Goal: Entertainment & Leisure: Browse casually

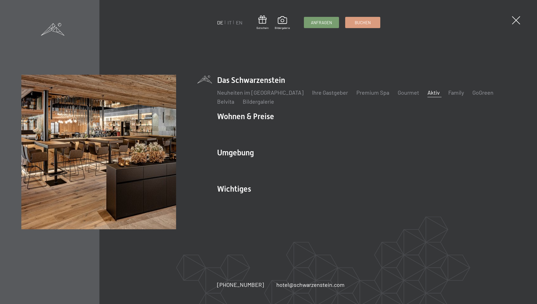
click at [428, 93] on link "Aktiv" at bounding box center [434, 92] width 12 height 7
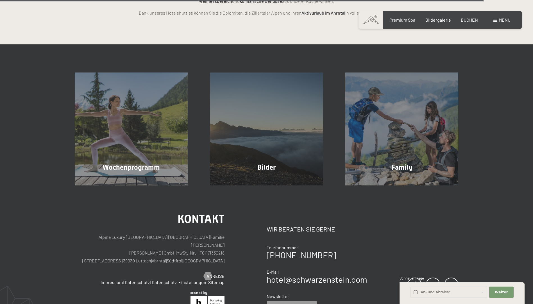
scroll to position [1437, 0]
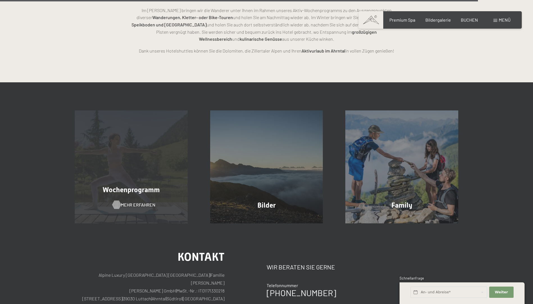
click at [134, 202] on span "Mehr erfahren" at bounding box center [138, 205] width 35 height 6
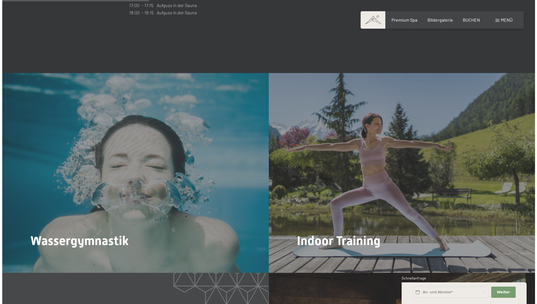
scroll to position [646, 0]
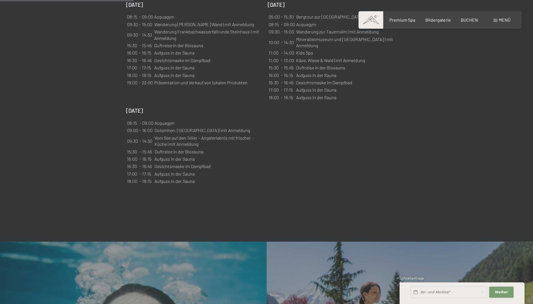
click at [497, 21] on div "Menü" at bounding box center [501, 20] width 17 height 6
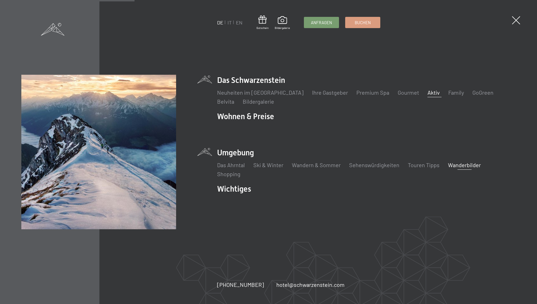
click at [463, 164] on link "Wanderbilder" at bounding box center [464, 165] width 33 height 7
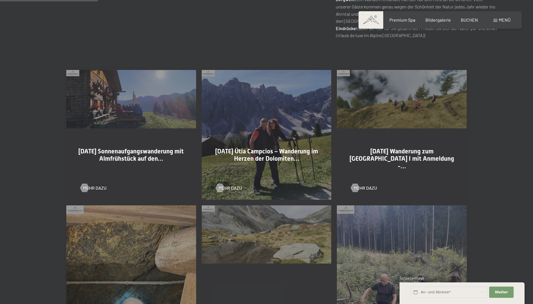
scroll to position [309, 0]
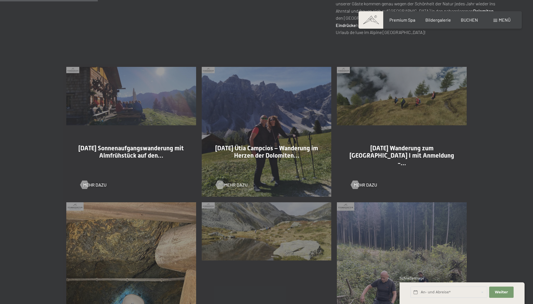
click at [232, 186] on span "Mehr dazu" at bounding box center [235, 185] width 23 height 6
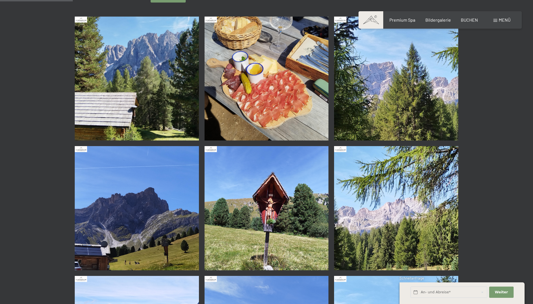
scroll to position [84, 0]
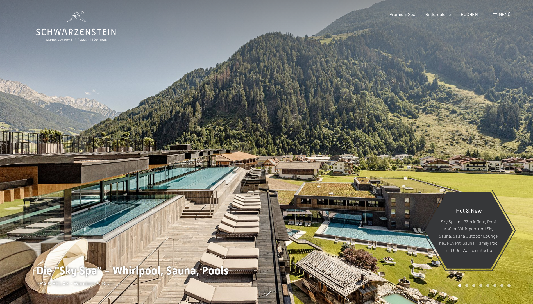
click at [505, 14] on span "Menü" at bounding box center [505, 14] width 12 height 5
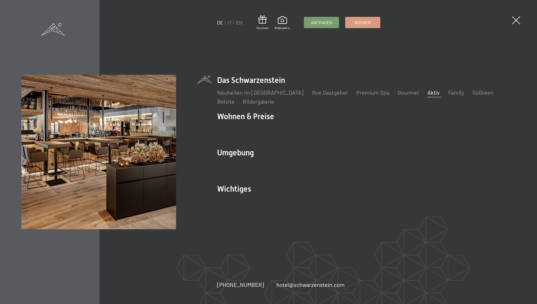
click at [428, 93] on link "Aktiv" at bounding box center [434, 92] width 12 height 7
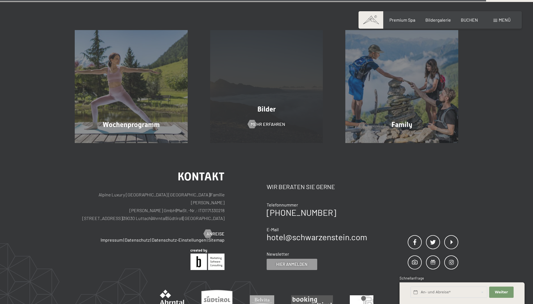
scroll to position [1461, 0]
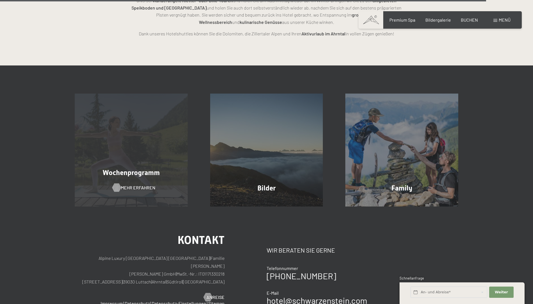
click at [126, 185] on span "Mehr erfahren" at bounding box center [138, 188] width 35 height 6
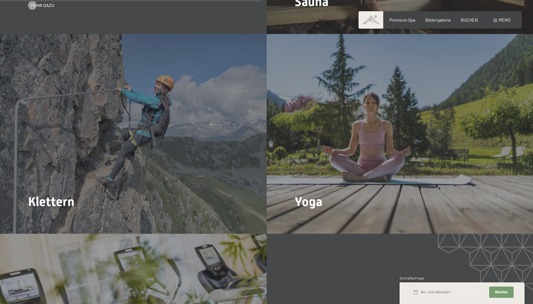
scroll to position [1264, 0]
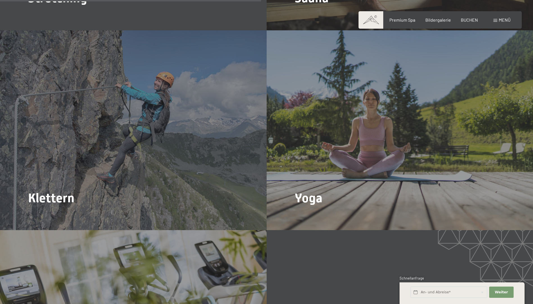
click at [503, 18] on span "Menü" at bounding box center [505, 19] width 12 height 5
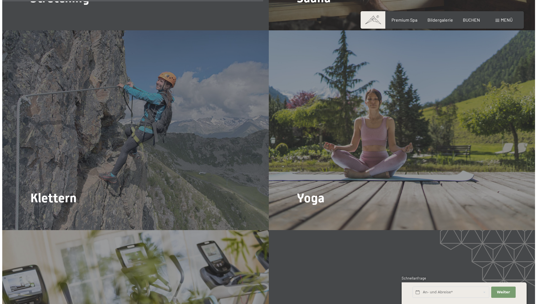
scroll to position [1266, 0]
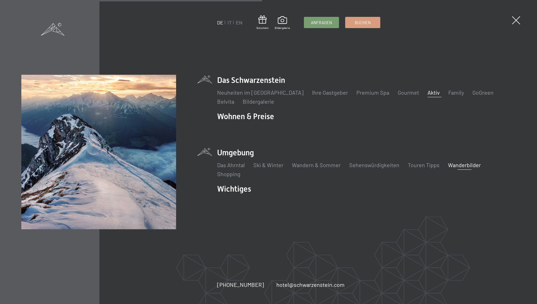
click at [454, 164] on link "Wanderbilder" at bounding box center [464, 165] width 33 height 7
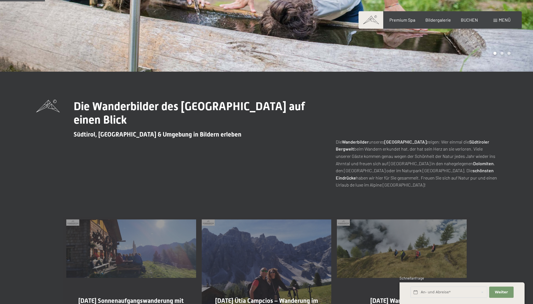
scroll to position [281, 0]
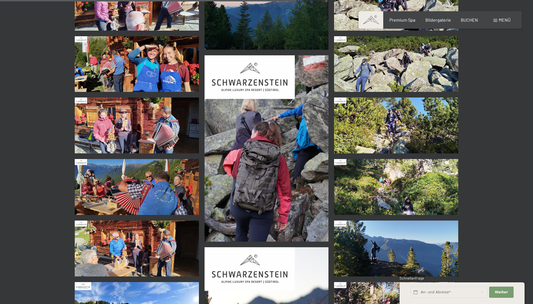
scroll to position [393, 0]
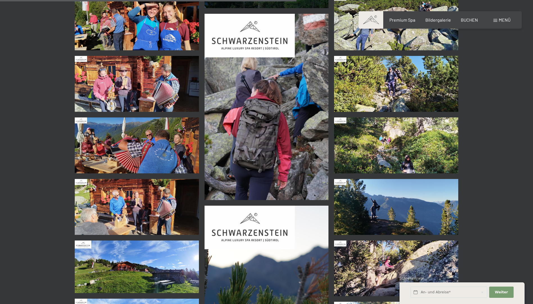
click at [130, 147] on img at bounding box center [137, 145] width 124 height 56
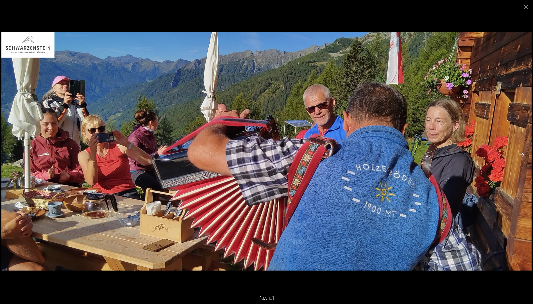
click at [524, 154] on button "Next slide" at bounding box center [522, 154] width 12 height 11
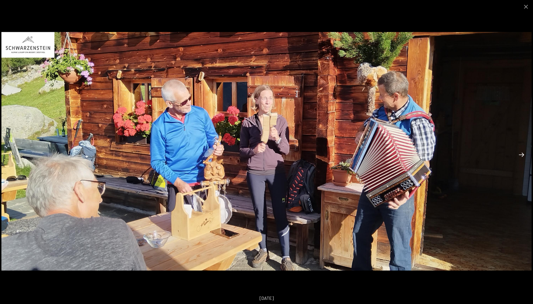
click at [524, 154] on button "Next slide" at bounding box center [522, 154] width 12 height 11
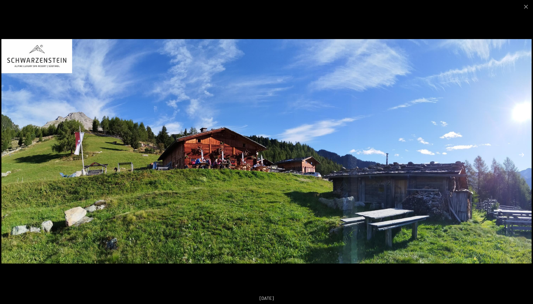
click at [524, 154] on button "Next slide" at bounding box center [522, 154] width 12 height 11
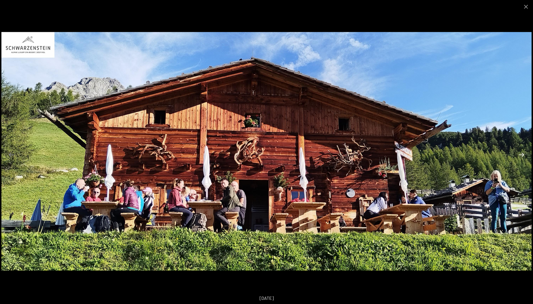
click at [522, 155] on button "Next slide" at bounding box center [522, 154] width 12 height 11
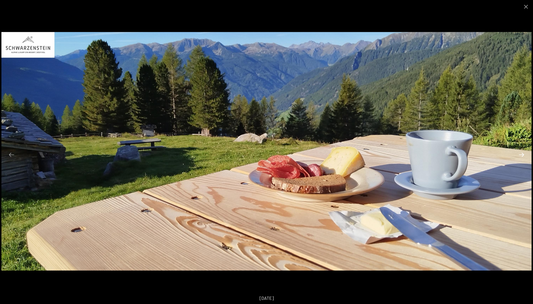
click at [522, 155] on button "Next slide" at bounding box center [522, 154] width 12 height 11
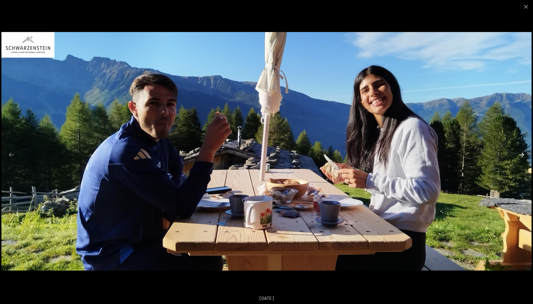
click at [522, 155] on button "Next slide" at bounding box center [522, 154] width 12 height 11
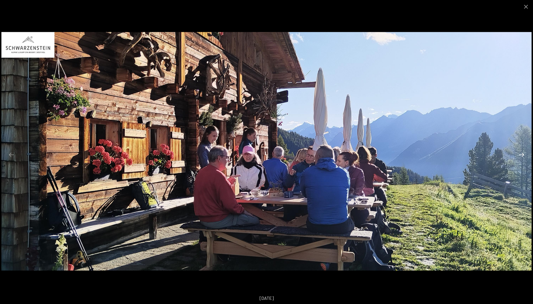
click at [522, 154] on button "Next slide" at bounding box center [522, 154] width 12 height 11
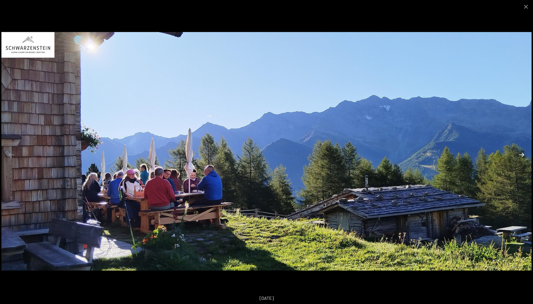
click at [522, 154] on button "Next slide" at bounding box center [522, 154] width 12 height 11
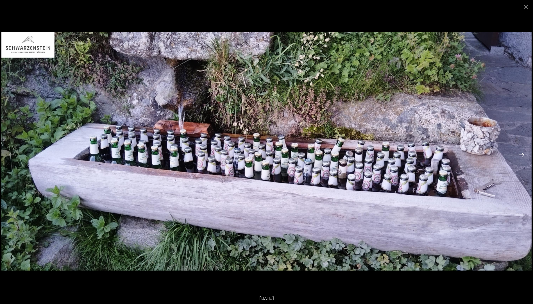
click at [522, 154] on button "Next slide" at bounding box center [522, 154] width 12 height 11
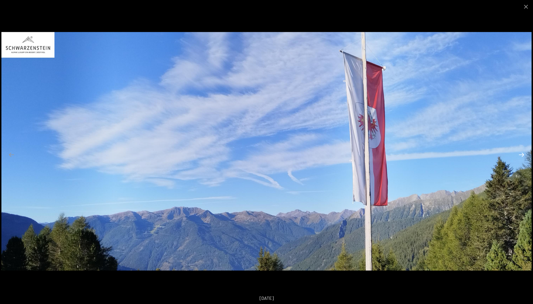
click at [522, 154] on button "Next slide" at bounding box center [522, 154] width 12 height 11
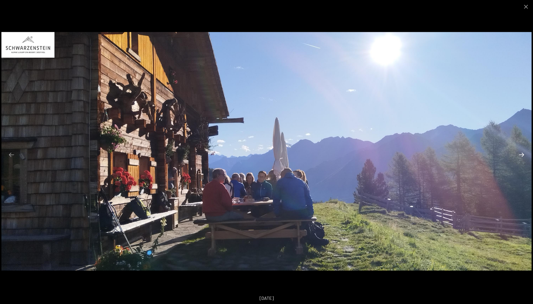
click at [522, 154] on button "Next slide" at bounding box center [522, 154] width 12 height 11
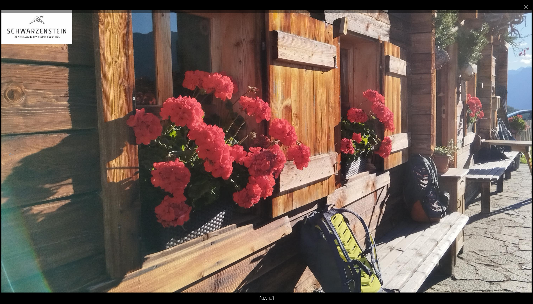
click at [522, 154] on button "Next slide" at bounding box center [522, 154] width 12 height 11
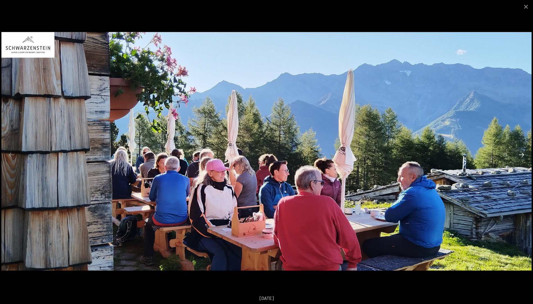
click at [522, 154] on button "Next slide" at bounding box center [522, 154] width 12 height 11
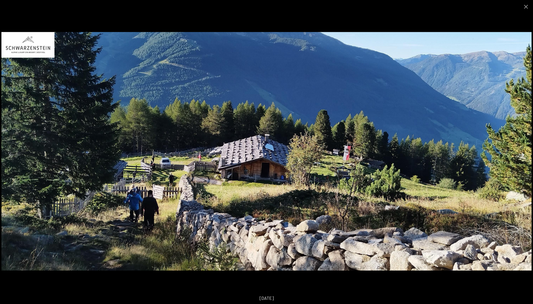
click at [522, 154] on button "Next slide" at bounding box center [522, 154] width 12 height 11
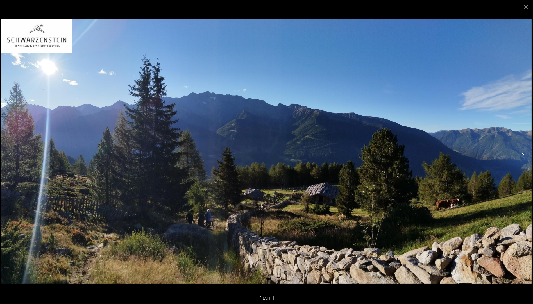
click at [522, 154] on button "Next slide" at bounding box center [522, 154] width 12 height 11
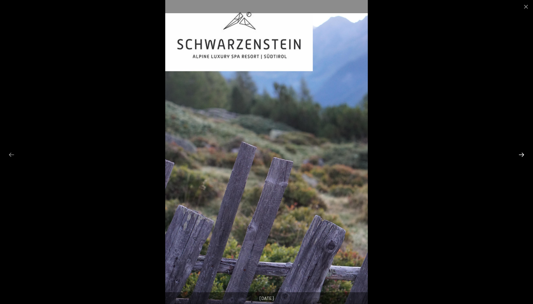
click at [522, 154] on button "Next slide" at bounding box center [522, 154] width 12 height 11
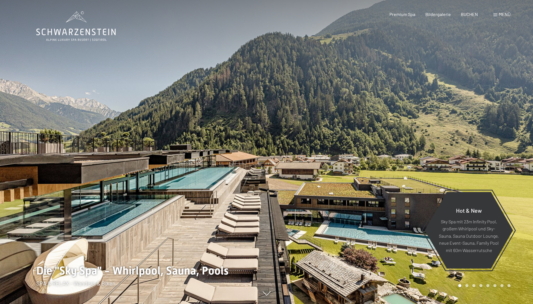
click at [501, 15] on span "Menü" at bounding box center [505, 14] width 12 height 5
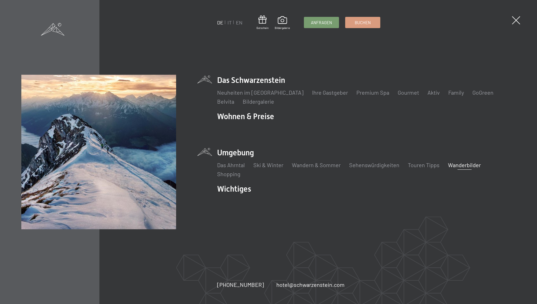
click at [457, 165] on link "Wanderbilder" at bounding box center [464, 165] width 33 height 7
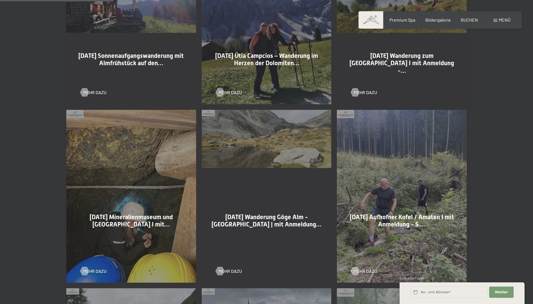
scroll to position [337, 0]
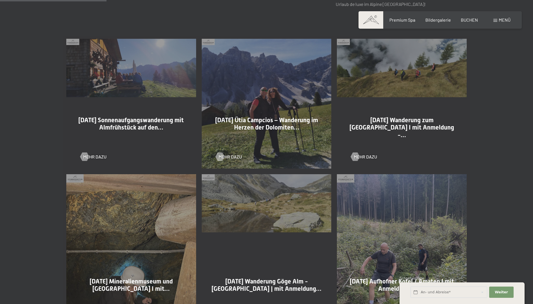
drag, startPoint x: 257, startPoint y: 220, endPoint x: 521, endPoint y: 160, distance: 271.2
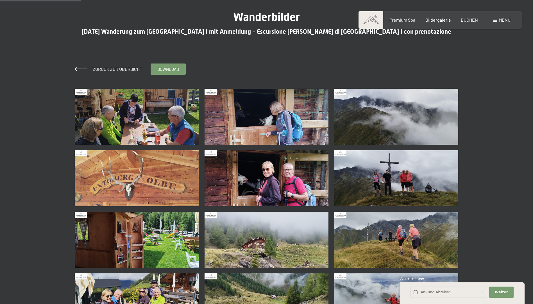
scroll to position [84, 0]
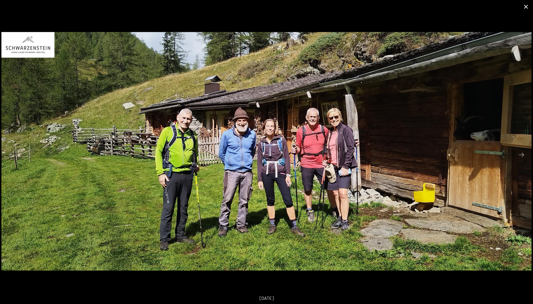
click at [525, 6] on button "Close gallery" at bounding box center [526, 6] width 14 height 13
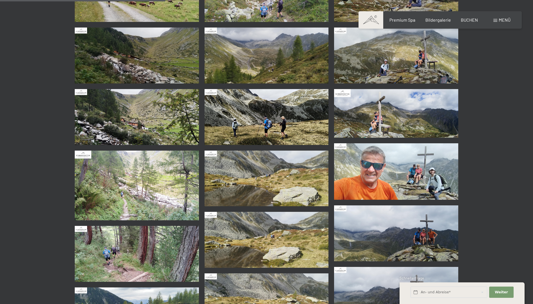
scroll to position [281, 0]
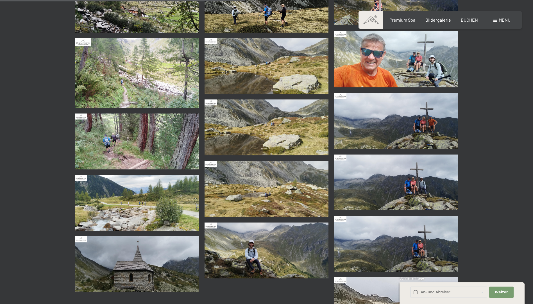
click at [120, 146] on img at bounding box center [137, 142] width 124 height 56
